Goal: Information Seeking & Learning: Learn about a topic

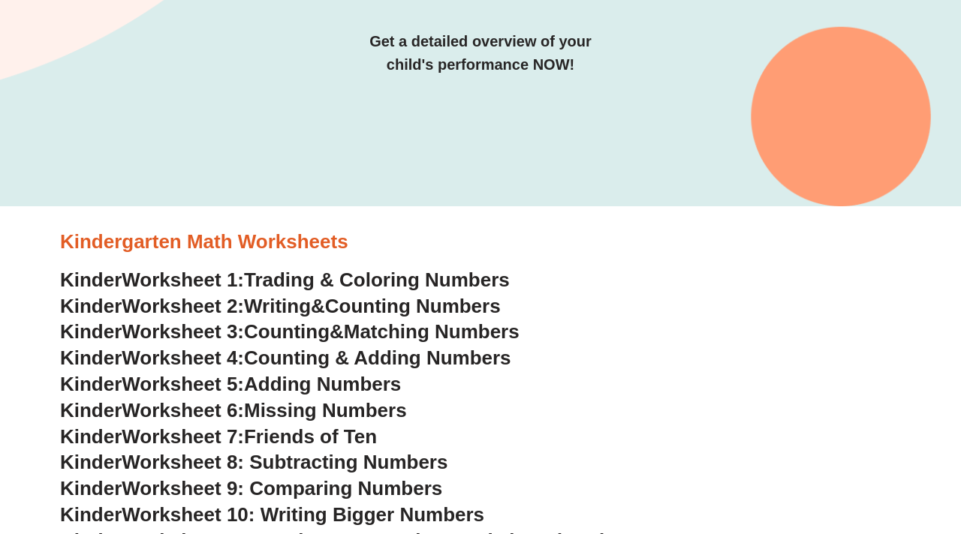
scroll to position [267, 0]
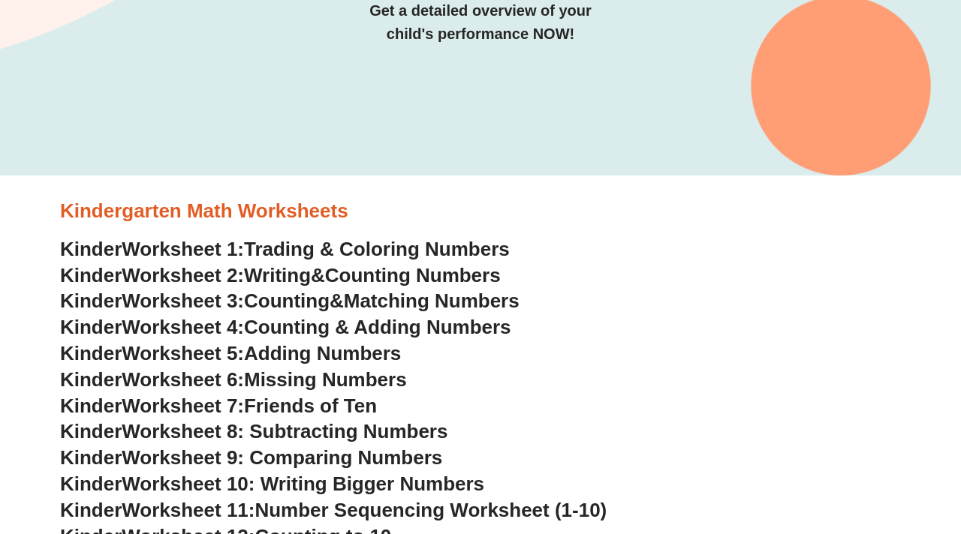
click at [281, 246] on span "Trading & Coloring Numbers" at bounding box center [377, 249] width 266 height 23
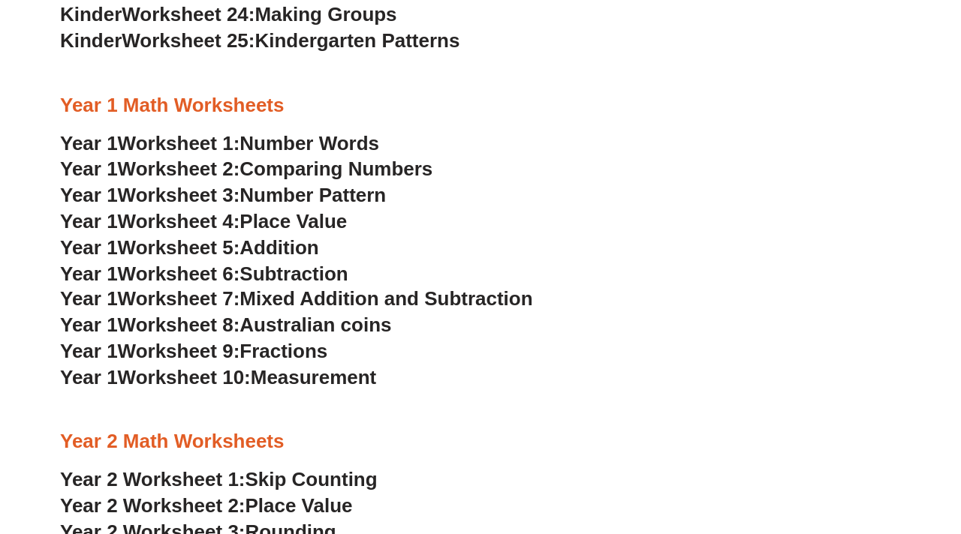
scroll to position [1101, 0]
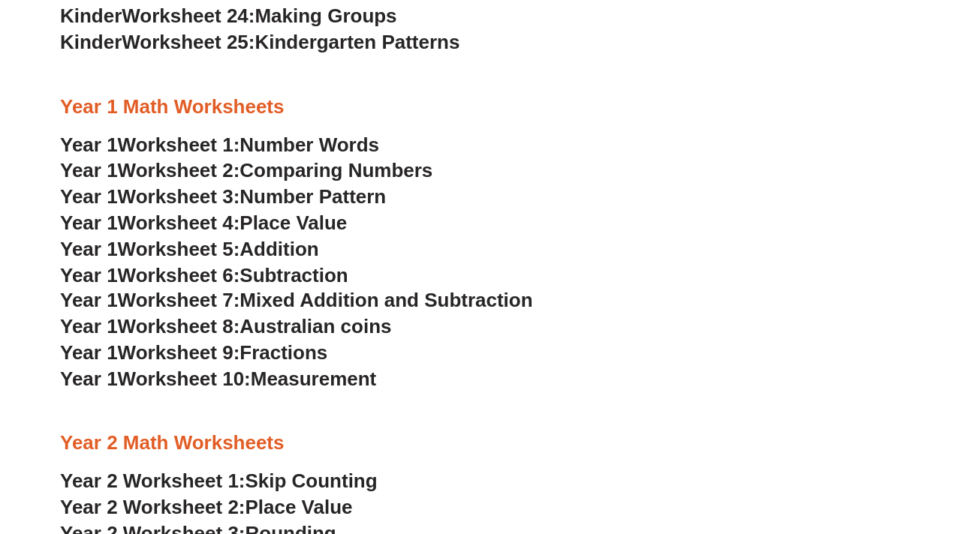
click at [306, 143] on span "Number Words" at bounding box center [309, 145] width 140 height 23
click at [339, 162] on span "Comparing Numbers" at bounding box center [335, 170] width 193 height 23
click at [341, 196] on span "Number Pattern" at bounding box center [312, 196] width 146 height 23
click at [275, 216] on span "Place Value" at bounding box center [292, 223] width 107 height 23
click at [302, 248] on span "Addition" at bounding box center [278, 249] width 79 height 23
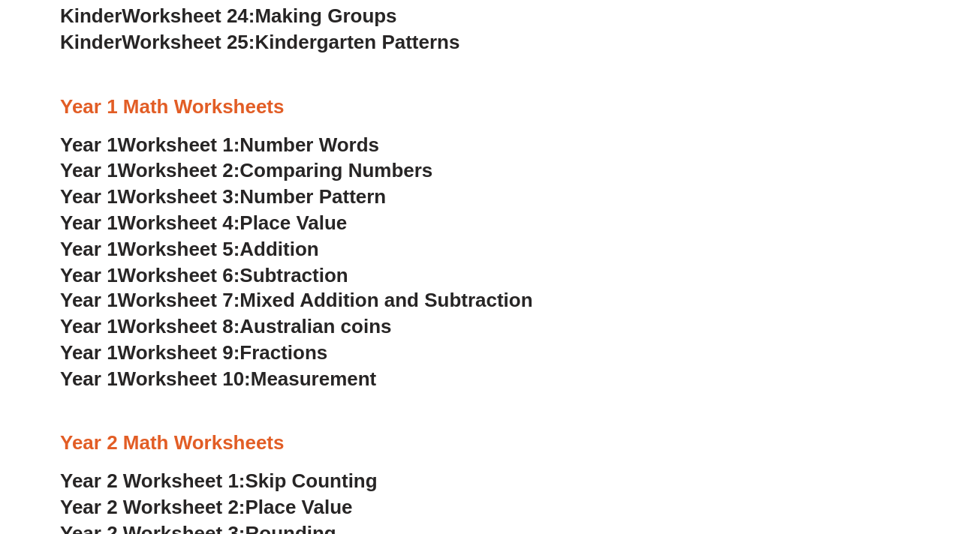
click at [316, 280] on span "Subtraction" at bounding box center [293, 275] width 108 height 23
click at [342, 299] on span "Mixed Addition and Subtraction" at bounding box center [385, 300] width 293 height 23
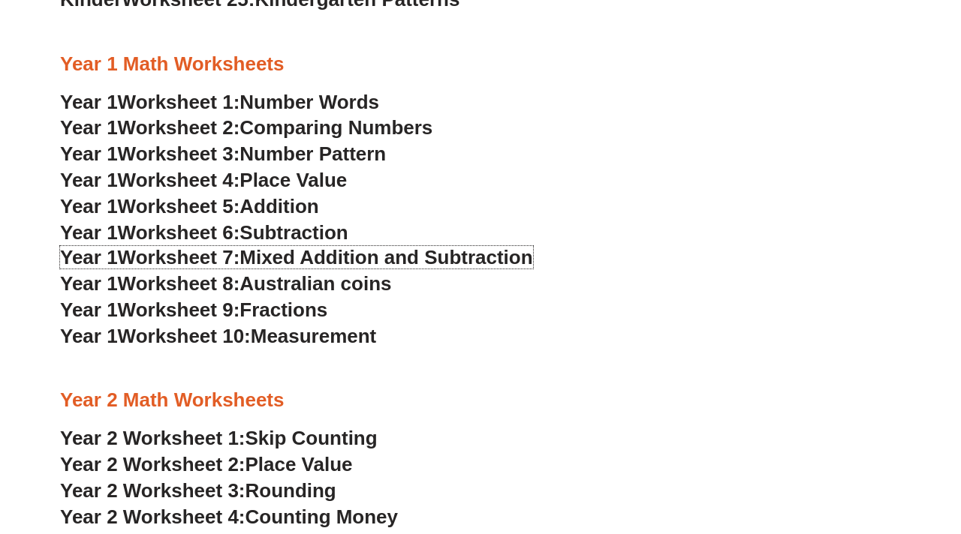
scroll to position [1145, 0]
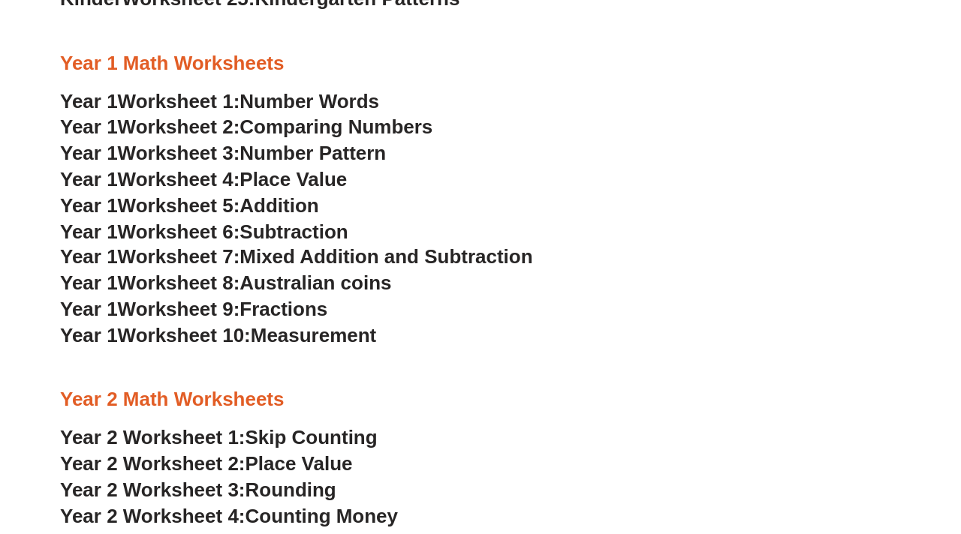
click at [312, 307] on span "Fractions" at bounding box center [283, 309] width 88 height 23
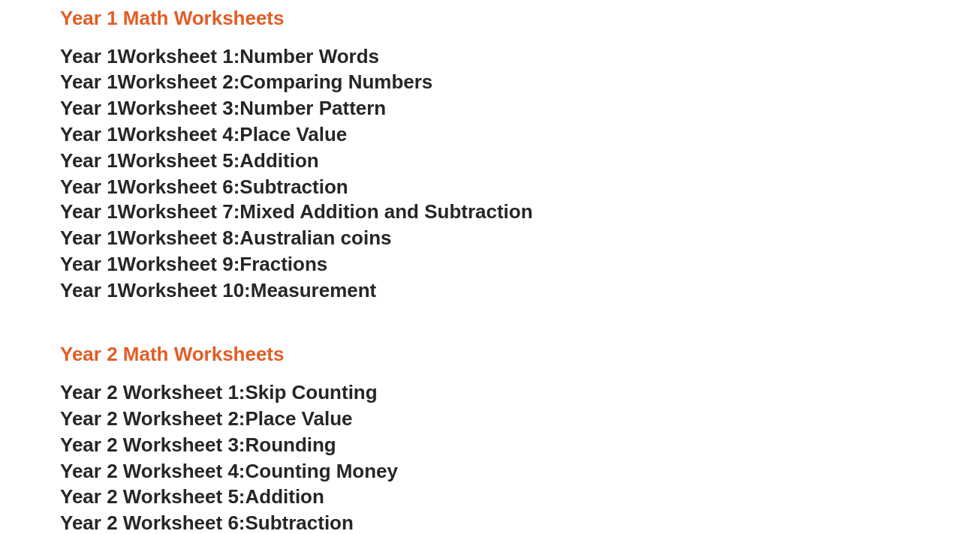
click at [341, 288] on span "Measurement" at bounding box center [314, 290] width 126 height 23
